Goal: Task Accomplishment & Management: Use online tool/utility

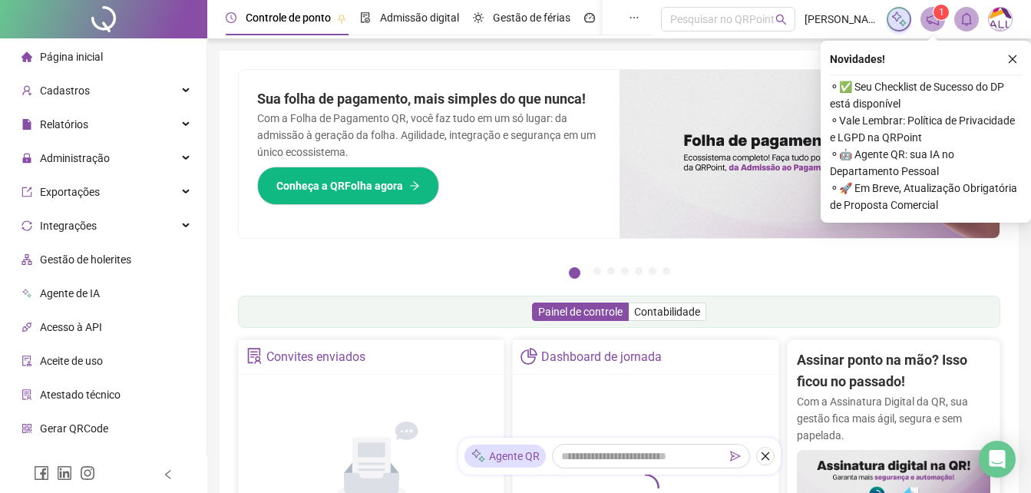
click at [1010, 59] on icon "close" at bounding box center [1012, 59] width 11 height 11
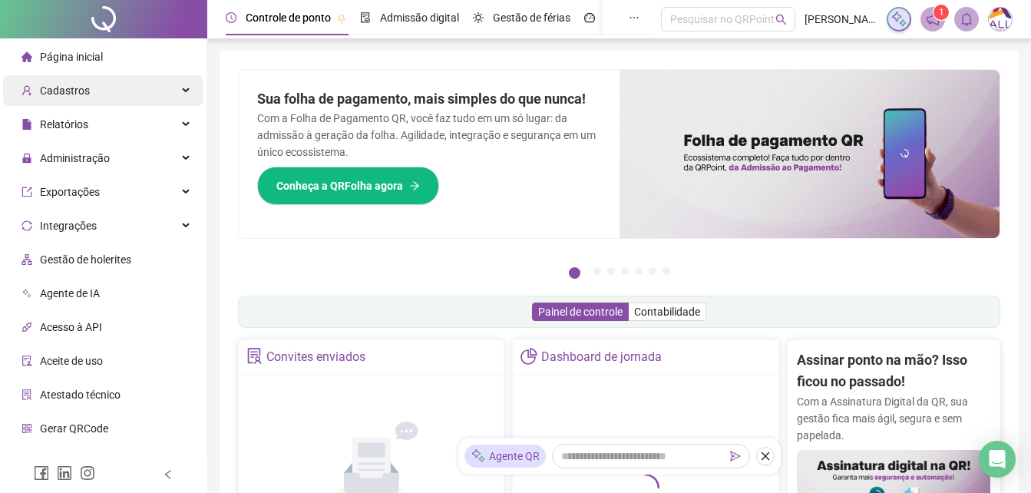
click at [118, 84] on div "Cadastros" at bounding box center [103, 90] width 200 height 31
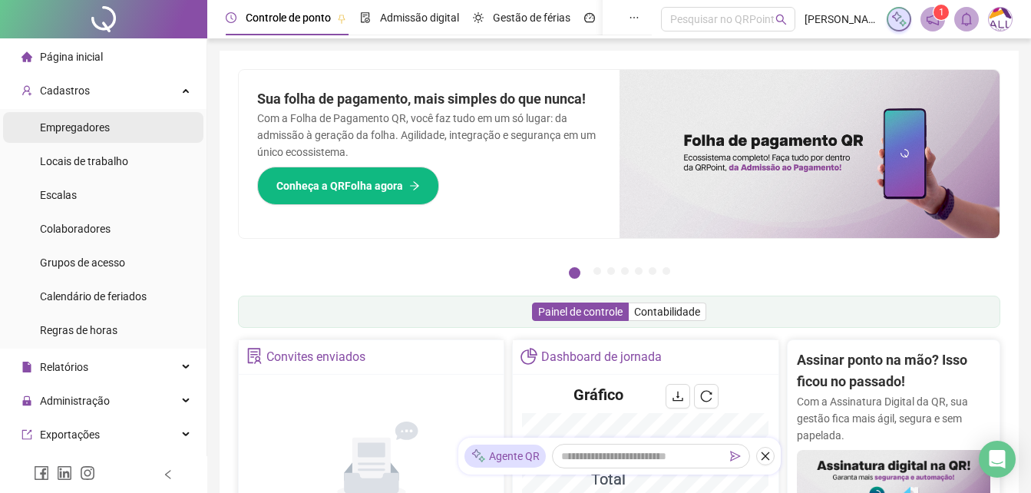
click at [81, 121] on span "Empregadores" at bounding box center [75, 127] width 70 height 12
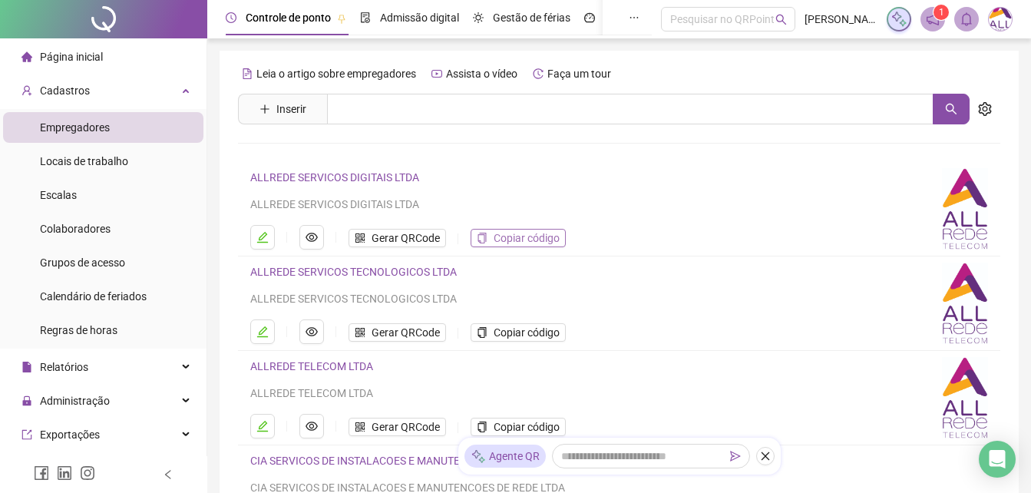
click at [530, 241] on span "Copiar código" at bounding box center [526, 237] width 66 height 17
click at [516, 339] on button "Copiar código" at bounding box center [517, 332] width 95 height 18
click at [534, 427] on span "Copiar código" at bounding box center [526, 426] width 66 height 17
click at [543, 424] on span "Copiar código" at bounding box center [526, 426] width 66 height 17
